Goal: Task Accomplishment & Management: Manage account settings

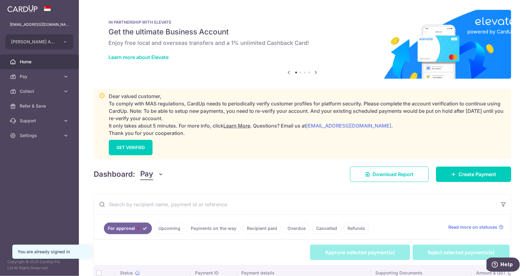
scroll to position [87, 0]
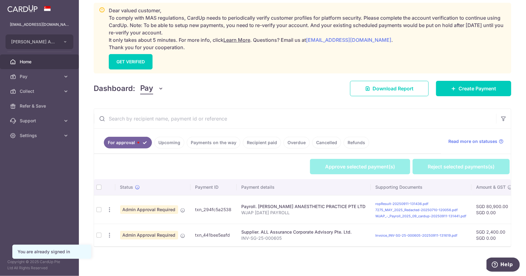
click at [99, 208] on td at bounding box center [99, 210] width 10 height 29
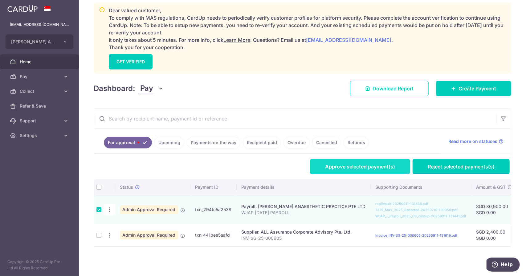
click at [385, 168] on link "Approve selected payment(s)" at bounding box center [360, 166] width 100 height 15
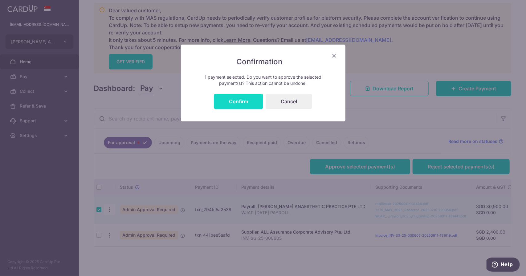
click at [246, 106] on button "Confirm" at bounding box center [238, 101] width 49 height 15
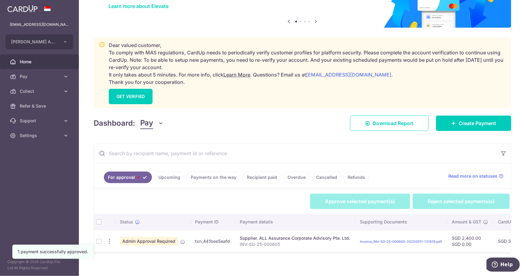
click at [99, 223] on th at bounding box center [99, 222] width 10 height 16
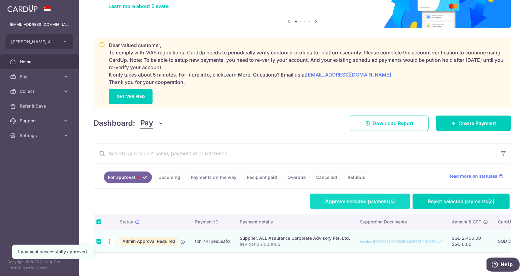
click at [385, 200] on link "Approve selected payment(s)" at bounding box center [360, 201] width 100 height 15
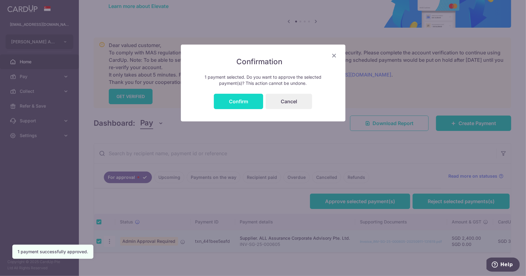
click at [246, 106] on button "Confirm" at bounding box center [238, 101] width 49 height 15
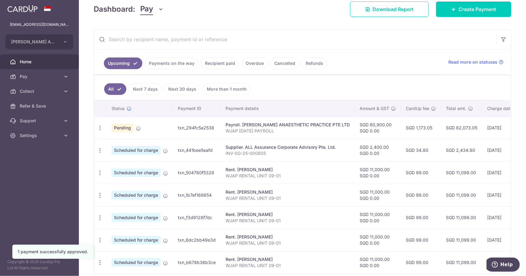
scroll to position [185, 0]
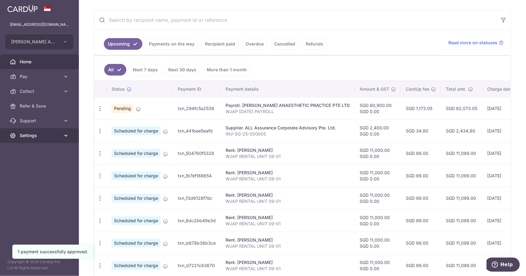
click at [64, 134] on icon at bounding box center [66, 136] width 6 height 6
click at [40, 165] on span "Logout" at bounding box center [40, 165] width 41 height 6
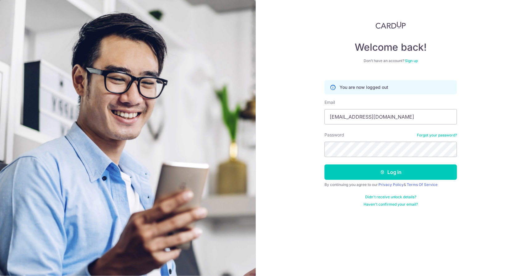
click at [393, 107] on div "Email drsjong@yahoo.com.sg" at bounding box center [390, 111] width 132 height 25
drag, startPoint x: 391, startPoint y: 115, endPoint x: 391, endPoint y: 122, distance: 6.8
click at [391, 115] on input "[EMAIL_ADDRESS][DOMAIN_NAME]" at bounding box center [390, 116] width 132 height 15
type input "travel@chiron.com.sg"
click at [373, 166] on button "Log in" at bounding box center [390, 172] width 132 height 15
